Goal: Register for event/course

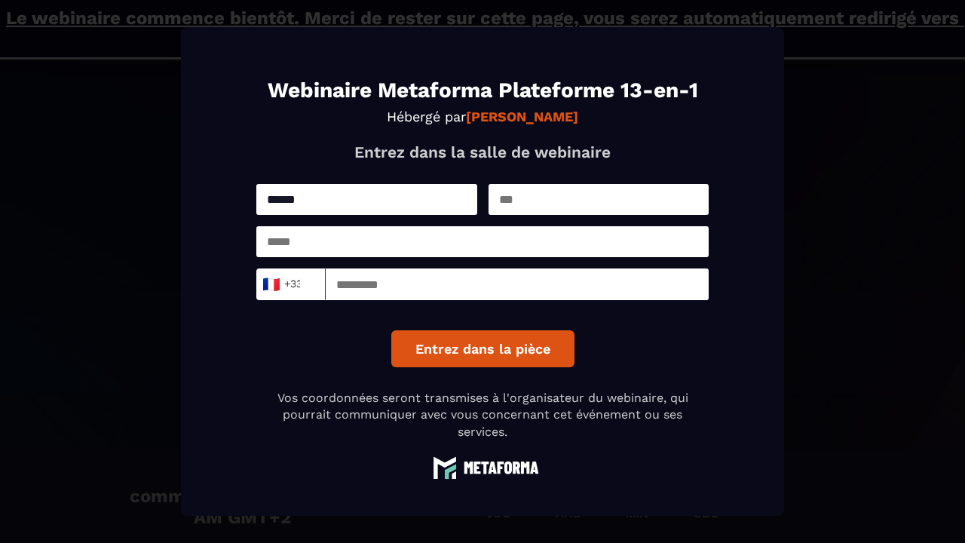
type input "******"
type input "**********"
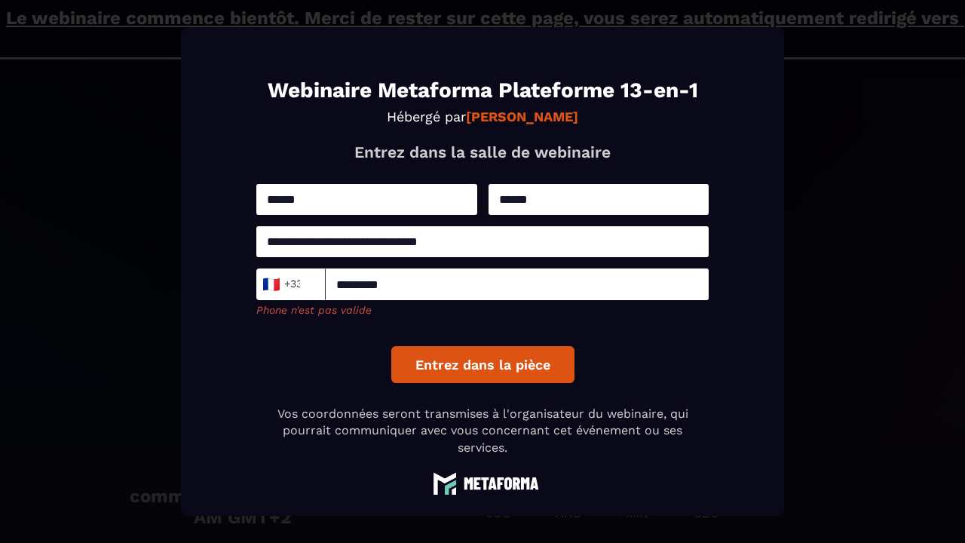
type input "*********"
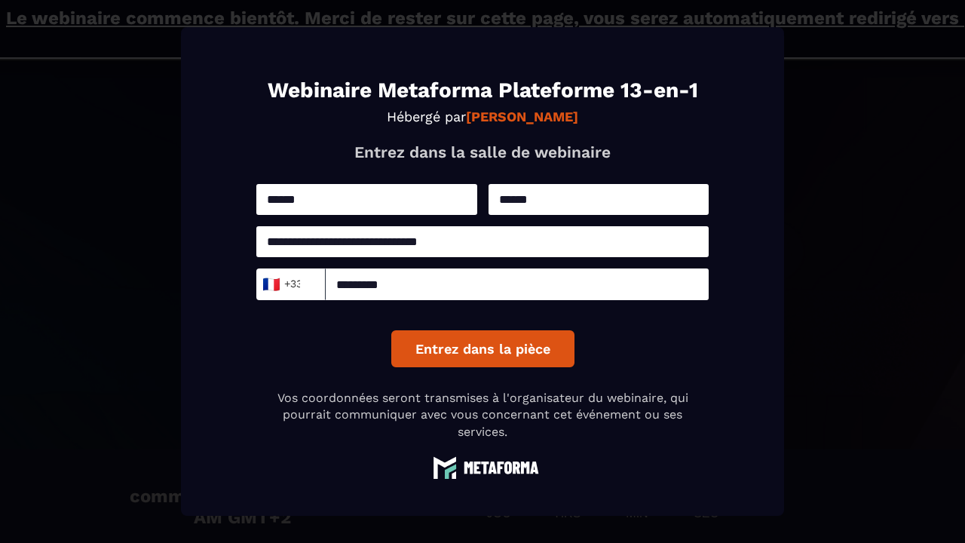
click at [514, 359] on button "Entrez dans la pièce" at bounding box center [482, 348] width 183 height 37
